Goal: Task Accomplishment & Management: Manage account settings

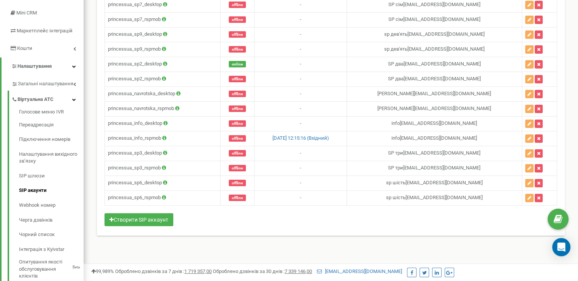
scroll to position [115, 0]
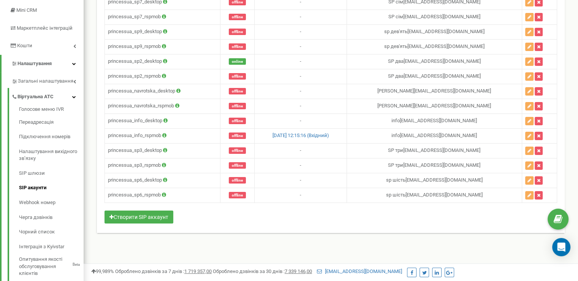
click at [578, 116] on html at bounding box center [289, 113] width 578 height 456
click at [137, 178] on td "princessua_sp6_desktop" at bounding box center [163, 180] width 116 height 15
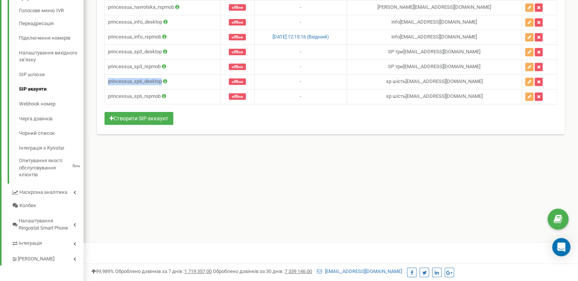
scroll to position [217, 0]
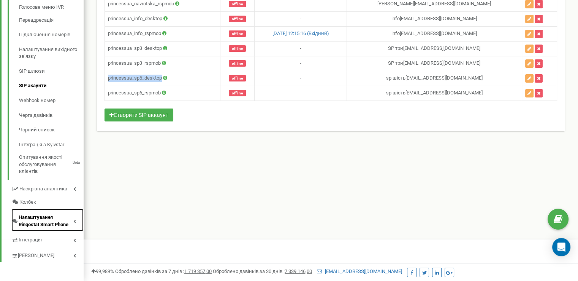
click at [46, 222] on span "Налаштування Ringostat Smart Phone" at bounding box center [46, 221] width 55 height 14
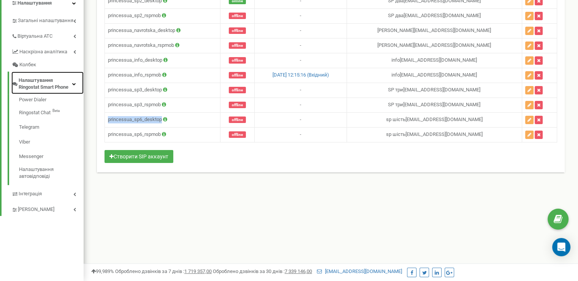
scroll to position [176, 0]
click at [35, 100] on link "Power Dialer" at bounding box center [51, 100] width 65 height 9
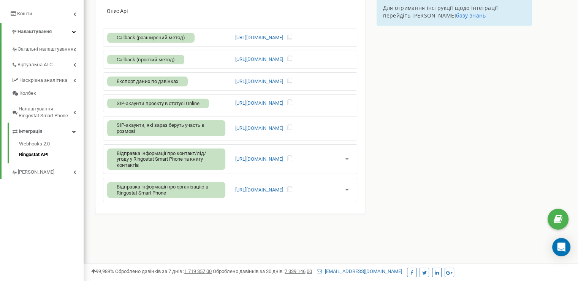
scroll to position [151, 0]
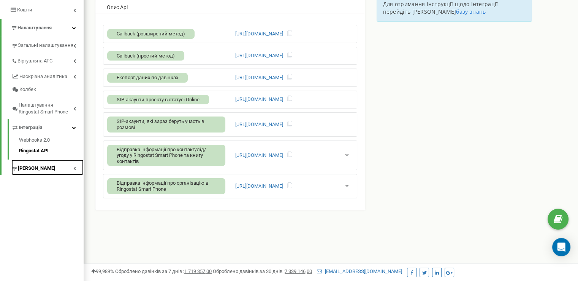
click at [38, 168] on span "[PERSON_NAME]" at bounding box center [37, 168] width 38 height 7
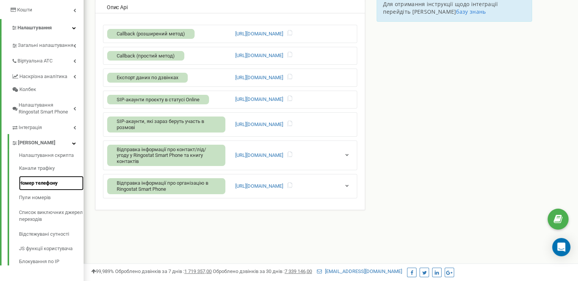
click at [47, 184] on link "Номер телефону" at bounding box center [51, 183] width 65 height 15
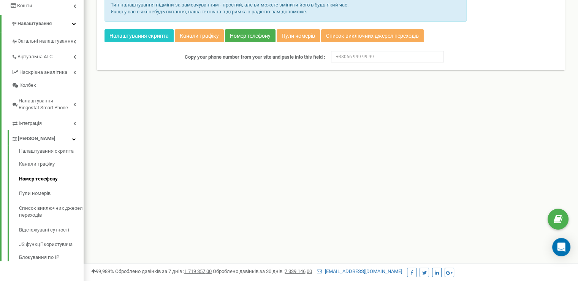
scroll to position [176, 0]
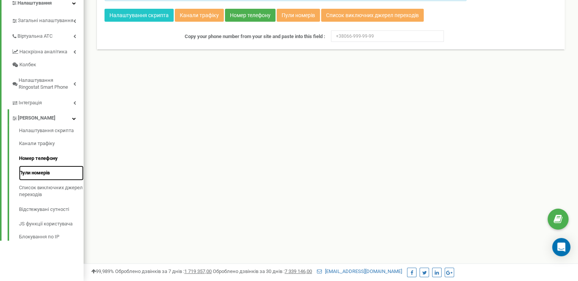
click at [30, 175] on link "Пули номерів" at bounding box center [51, 172] width 65 height 15
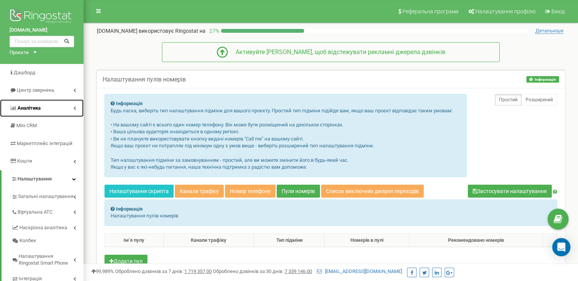
click at [31, 109] on span "Аналiтика" at bounding box center [28, 108] width 23 height 6
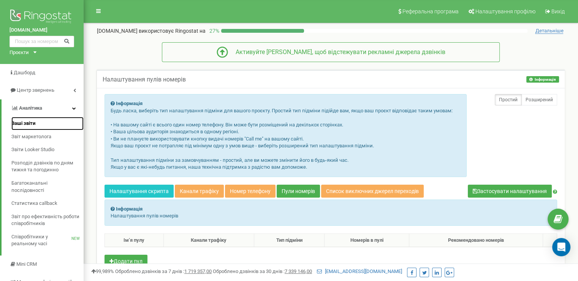
click at [27, 127] on span "Ваші звіти" at bounding box center [23, 123] width 24 height 7
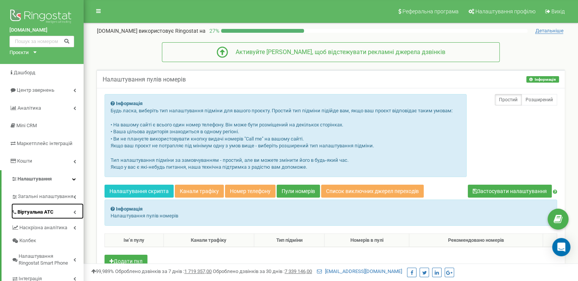
click at [36, 214] on span "Віртуальна АТС" at bounding box center [35, 211] width 36 height 7
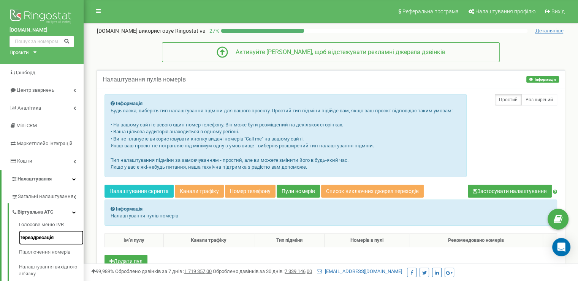
click at [30, 238] on link "Переадресація" at bounding box center [51, 237] width 65 height 15
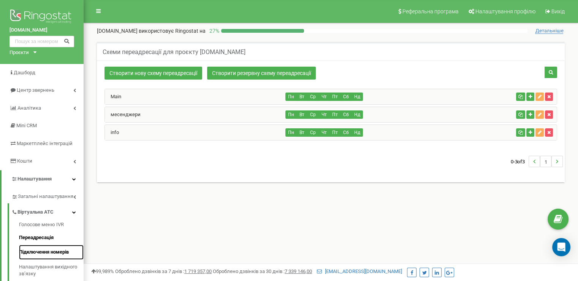
click at [35, 255] on link "Підключення номерів" at bounding box center [51, 251] width 65 height 15
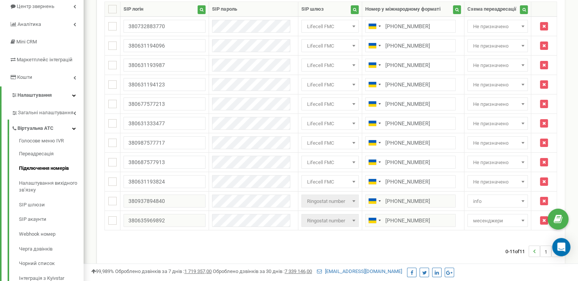
scroll to position [85, 0]
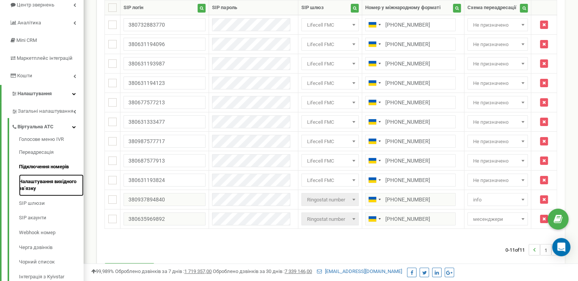
click at [49, 184] on link "Налаштування вихідного зв’язку" at bounding box center [51, 185] width 65 height 22
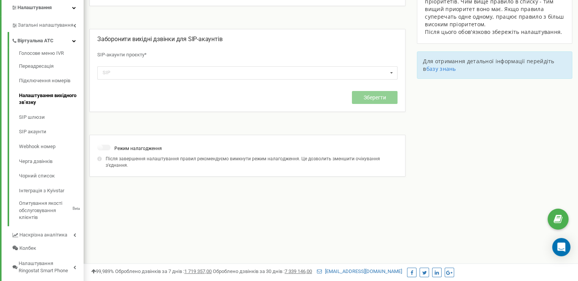
scroll to position [173, 0]
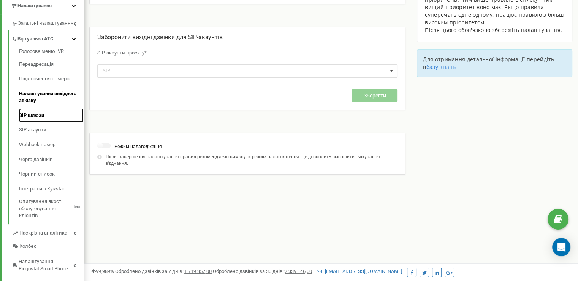
click at [30, 119] on link "SIP шлюзи" at bounding box center [51, 115] width 65 height 15
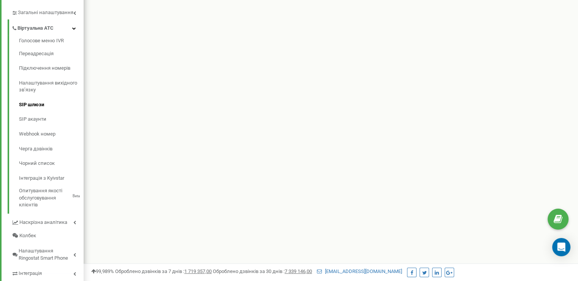
scroll to position [184, 0]
click at [35, 118] on link "SIP акаунти" at bounding box center [51, 118] width 65 height 15
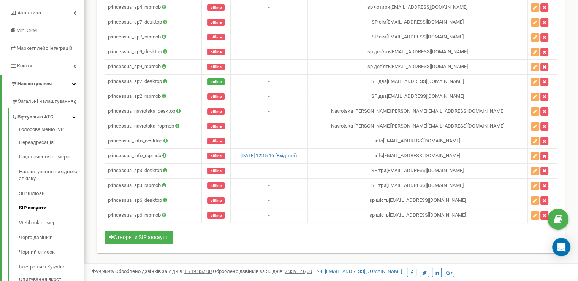
scroll to position [101, 0]
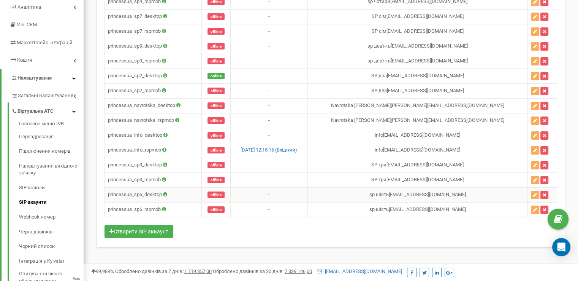
click at [166, 192] on icon at bounding box center [165, 194] width 4 height 5
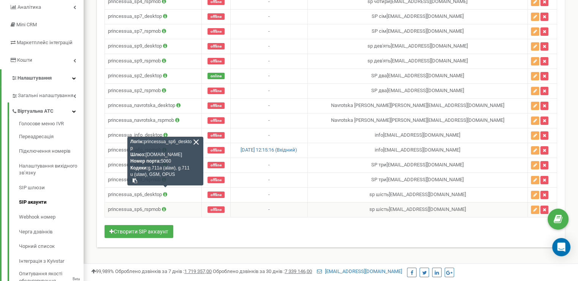
click at [164, 206] on icon at bounding box center [164, 208] width 4 height 5
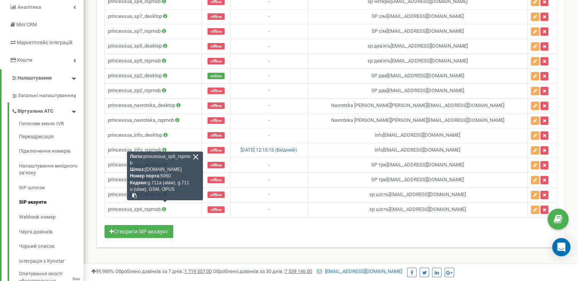
click at [426, 232] on div "Ім'я Статус Останній дзвінок Закріплений за співробітником princessua_sp4_deskt…" at bounding box center [331, 103] width 453 height 274
click at [198, 259] on div "SIP акаунти проєкту [DOMAIN_NAME] Допомога Допомога В даному розділі ви можете …" at bounding box center [330, 103] width 483 height 338
click at [44, 218] on link "Webhook номер" at bounding box center [51, 216] width 65 height 15
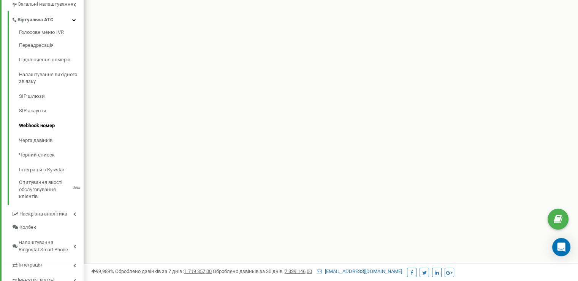
scroll to position [197, 0]
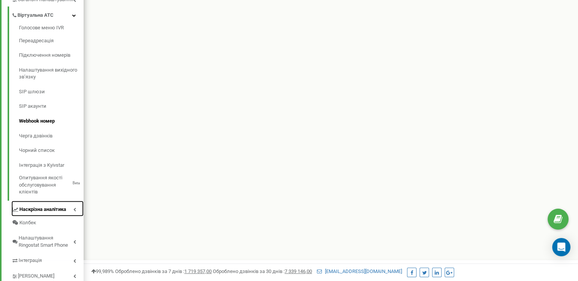
click at [61, 210] on span "Наскрізна аналітика" at bounding box center [42, 209] width 47 height 7
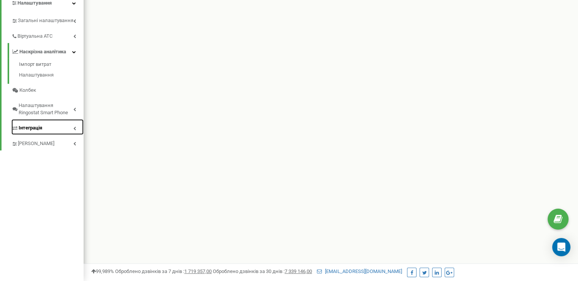
click at [38, 131] on span "Інтеграція" at bounding box center [31, 127] width 24 height 7
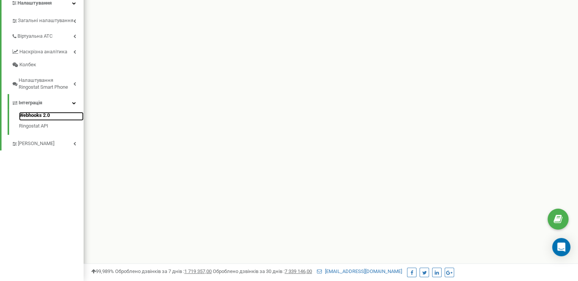
click at [32, 116] on link "Webhooks 2.0" at bounding box center [51, 116] width 65 height 9
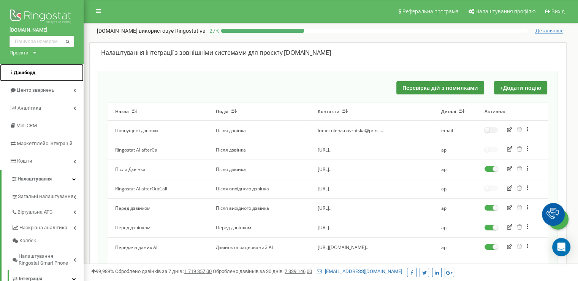
click at [26, 73] on span "Дашборд" at bounding box center [25, 73] width 22 height 6
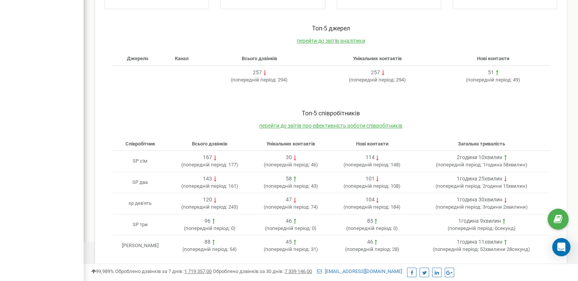
scroll to position [221, 0]
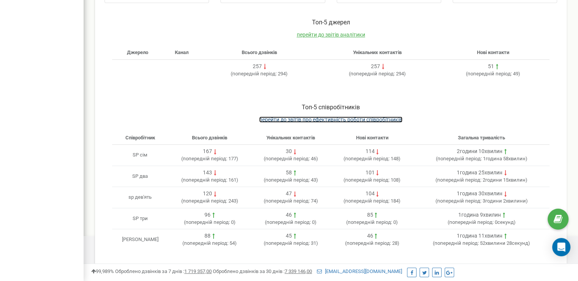
click at [329, 117] on span "перейти до звітів про ефективність роботи співробітників" at bounding box center [330, 119] width 143 height 6
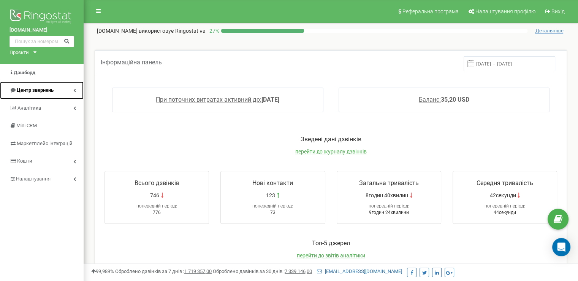
click at [43, 94] on link "Центр звернень" at bounding box center [42, 90] width 84 height 18
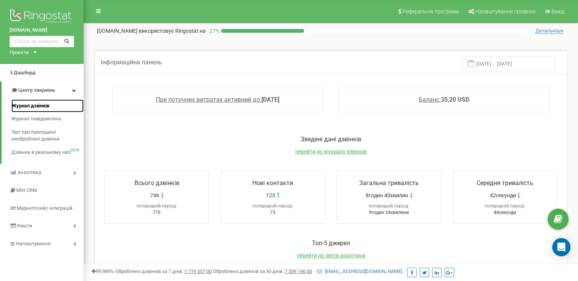
click at [41, 106] on span "Журнал дзвінків" at bounding box center [30, 105] width 38 height 7
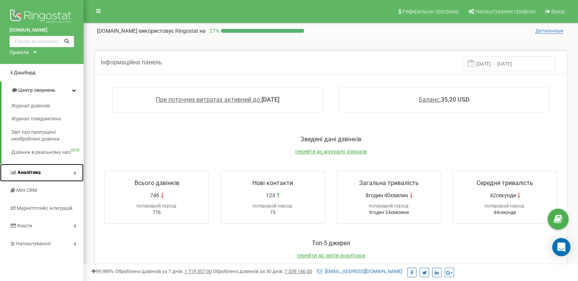
click at [28, 173] on span "Аналiтика" at bounding box center [28, 172] width 23 height 6
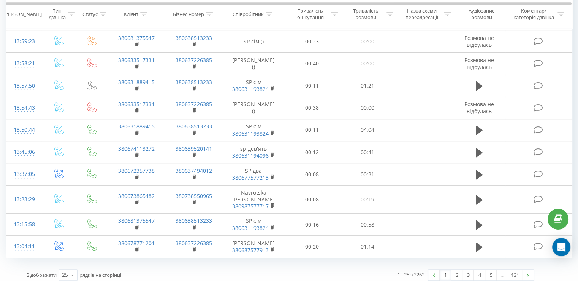
scroll to position [430, 0]
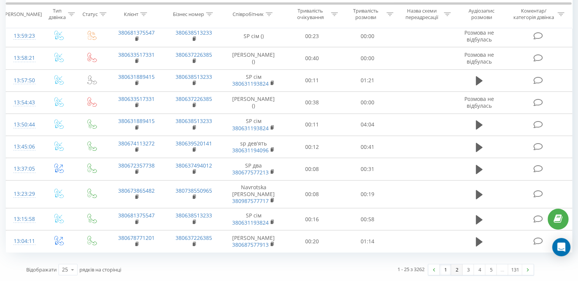
click at [455, 270] on link "2" at bounding box center [456, 269] width 11 height 11
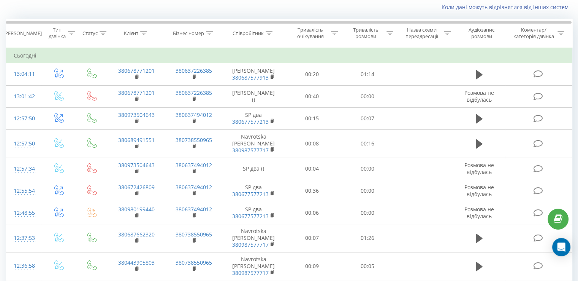
scroll to position [50, 0]
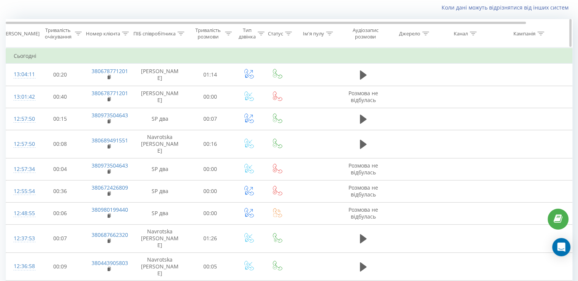
click at [181, 34] on icon at bounding box center [181, 34] width 7 height 4
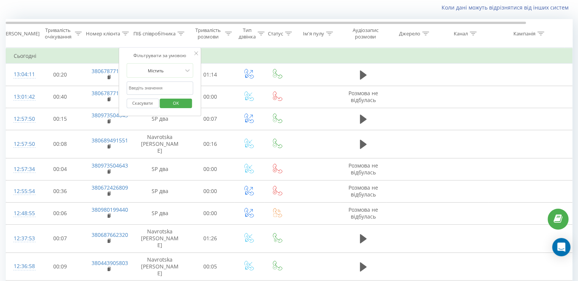
click at [168, 84] on input "text" at bounding box center [160, 87] width 67 height 13
type input "і"
type input "sp 6"
click at [174, 104] on span "OK" at bounding box center [175, 103] width 21 height 12
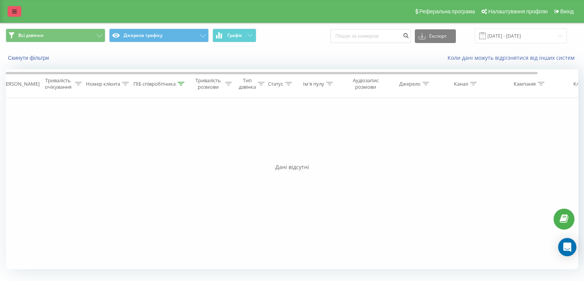
click at [14, 11] on icon at bounding box center [14, 11] width 5 height 5
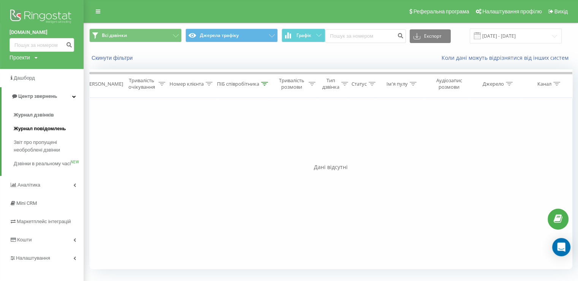
click at [44, 124] on link "Журнал повідомлень" at bounding box center [49, 129] width 70 height 14
click at [29, 187] on span "Аналiтика" at bounding box center [29, 185] width 24 height 6
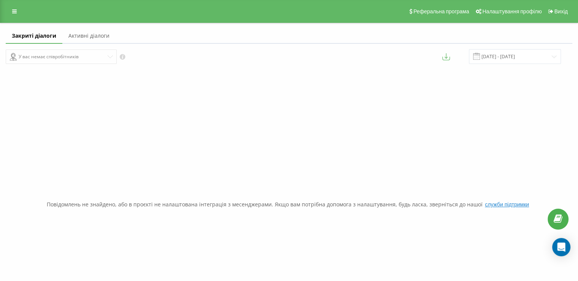
click at [11, 12] on link at bounding box center [15, 11] width 14 height 11
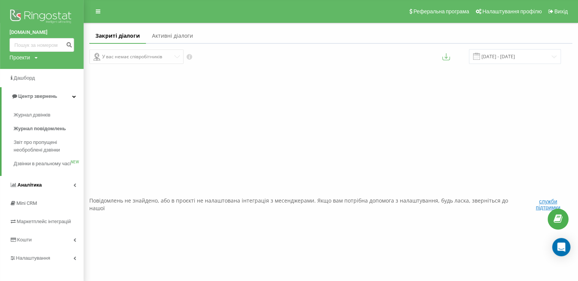
click at [75, 187] on icon at bounding box center [74, 185] width 3 height 4
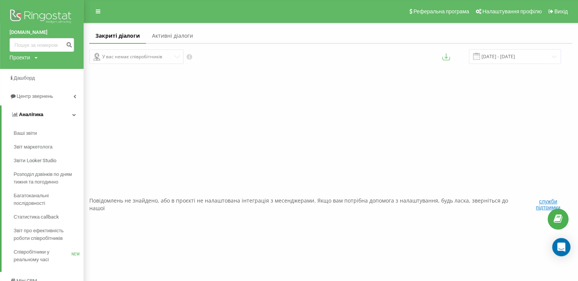
click at [71, 114] on link "Аналiтика" at bounding box center [43, 114] width 82 height 18
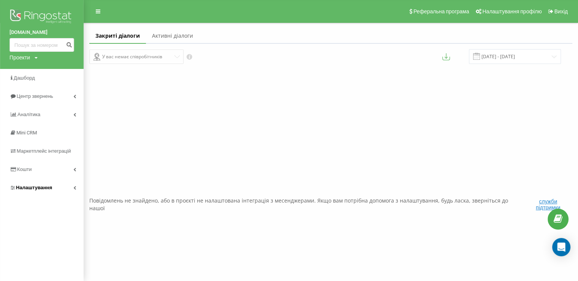
click at [73, 189] on link "Налаштування" at bounding box center [42, 187] width 84 height 18
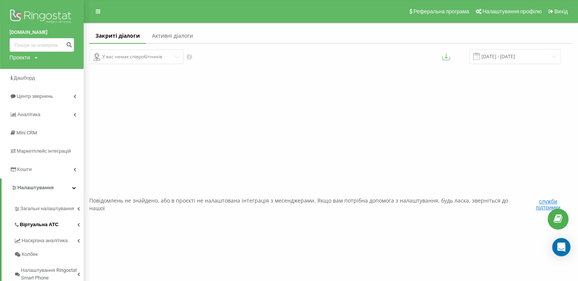
click at [48, 224] on span "Віртуальна АТС" at bounding box center [39, 225] width 39 height 8
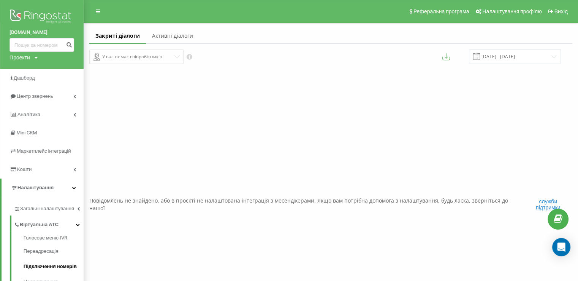
click at [39, 266] on span "Підключення номерів" at bounding box center [50, 266] width 53 height 8
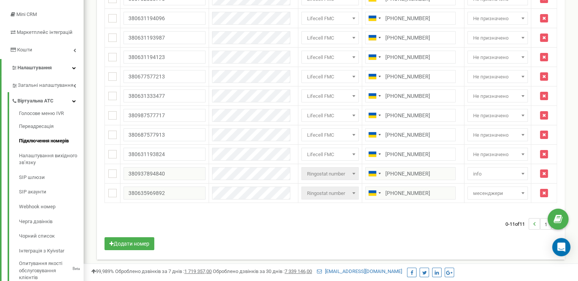
scroll to position [114, 0]
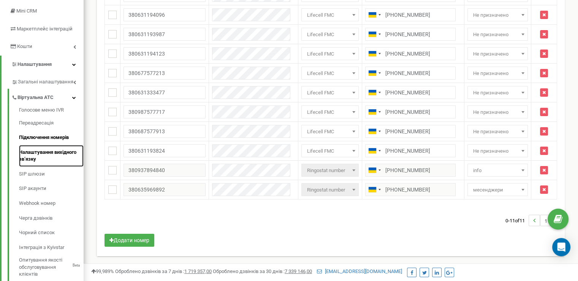
click at [30, 159] on link "Налаштування вихідного зв’язку" at bounding box center [51, 156] width 65 height 22
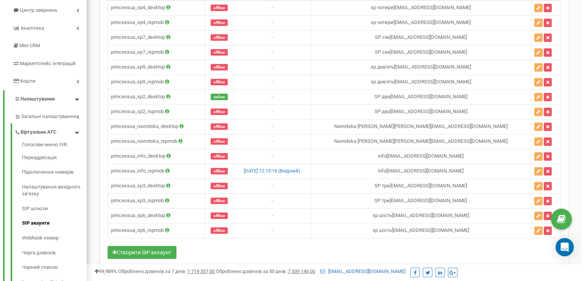
scroll to position [85, 0]
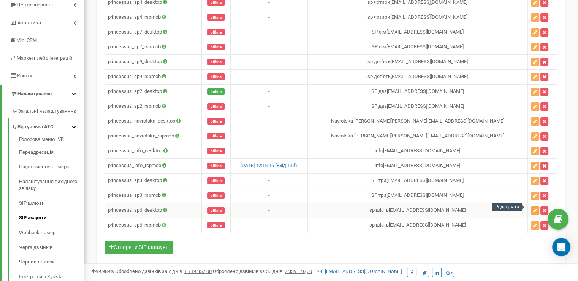
click at [531, 209] on button "button" at bounding box center [535, 210] width 8 height 8
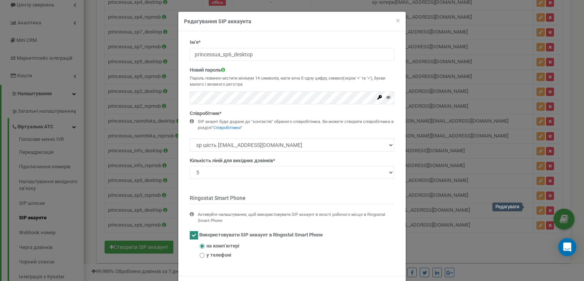
scroll to position [31, 0]
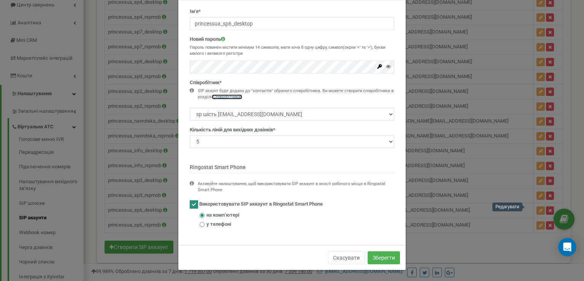
click at [221, 96] on link ""Співробітники"" at bounding box center [227, 96] width 30 height 5
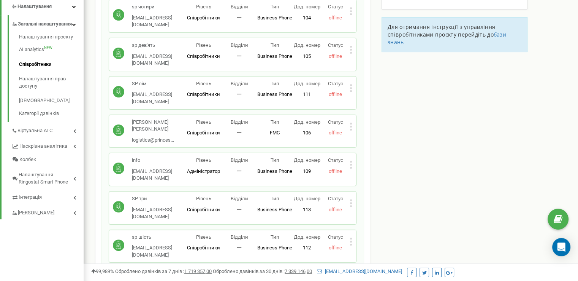
scroll to position [173, 0]
